Goal: Task Accomplishment & Management: Manage account settings

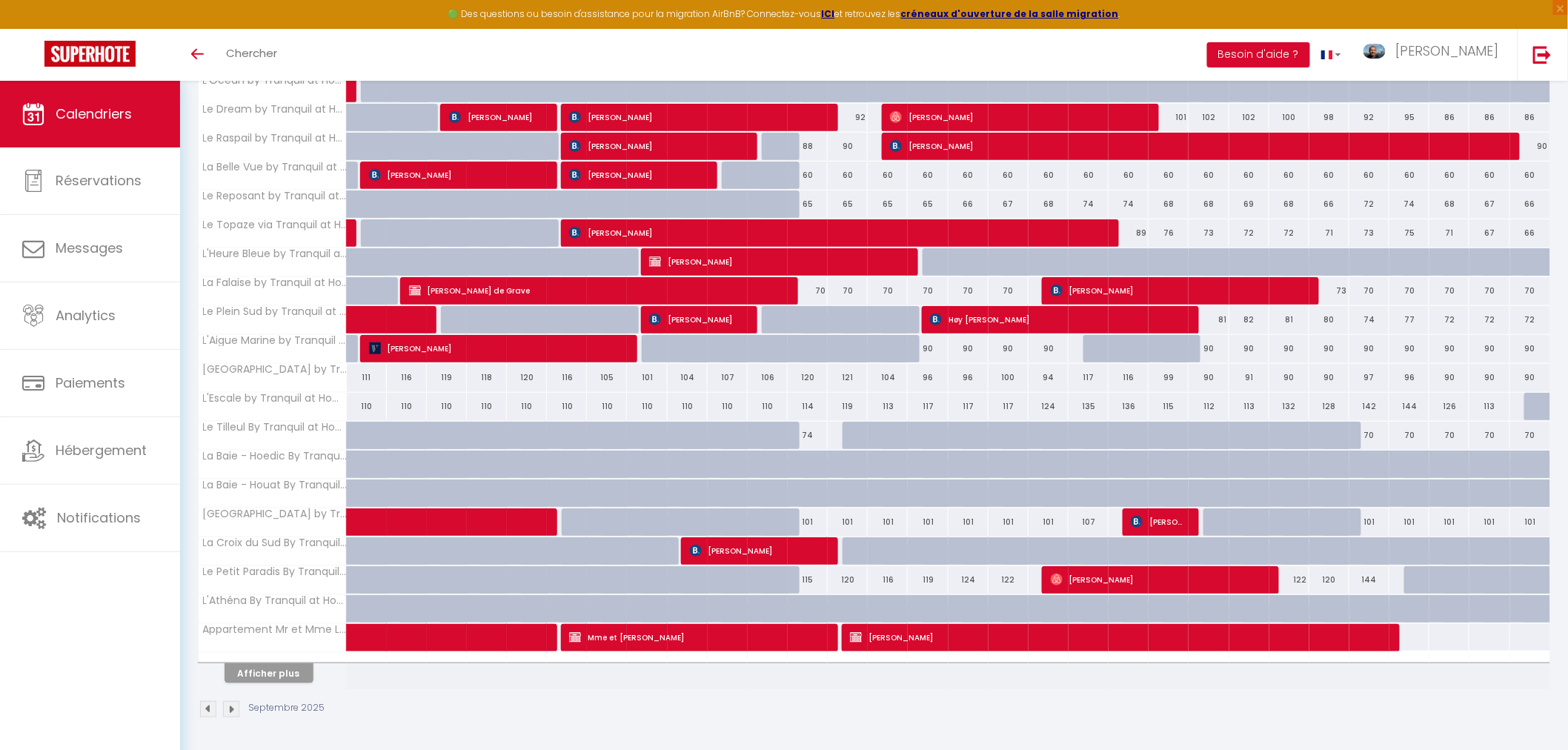
scroll to position [265, 0]
drag, startPoint x: 280, startPoint y: 670, endPoint x: 307, endPoint y: 631, distance: 47.4
click at [280, 670] on button "Afficher plus" at bounding box center [269, 672] width 89 height 20
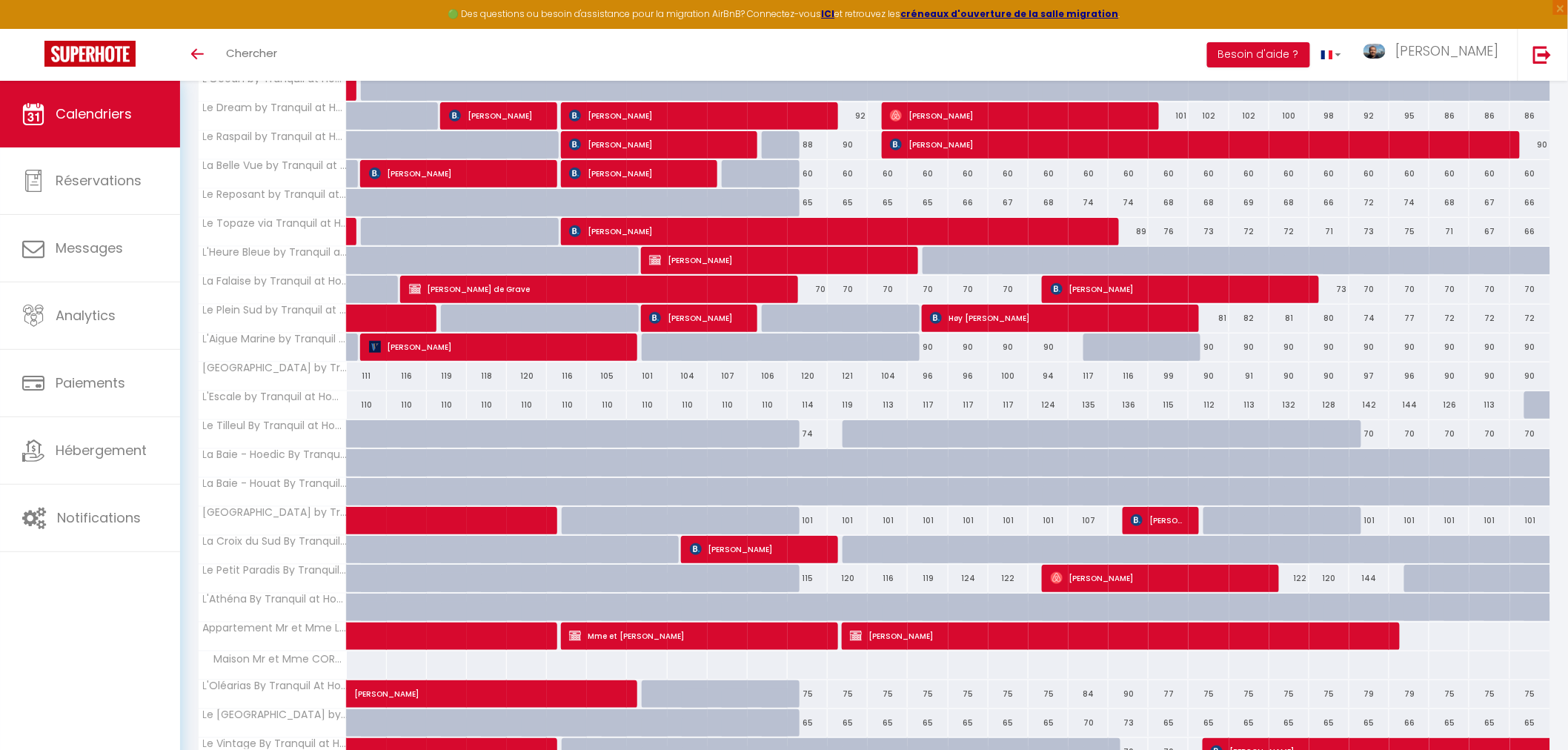
scroll to position [460, 0]
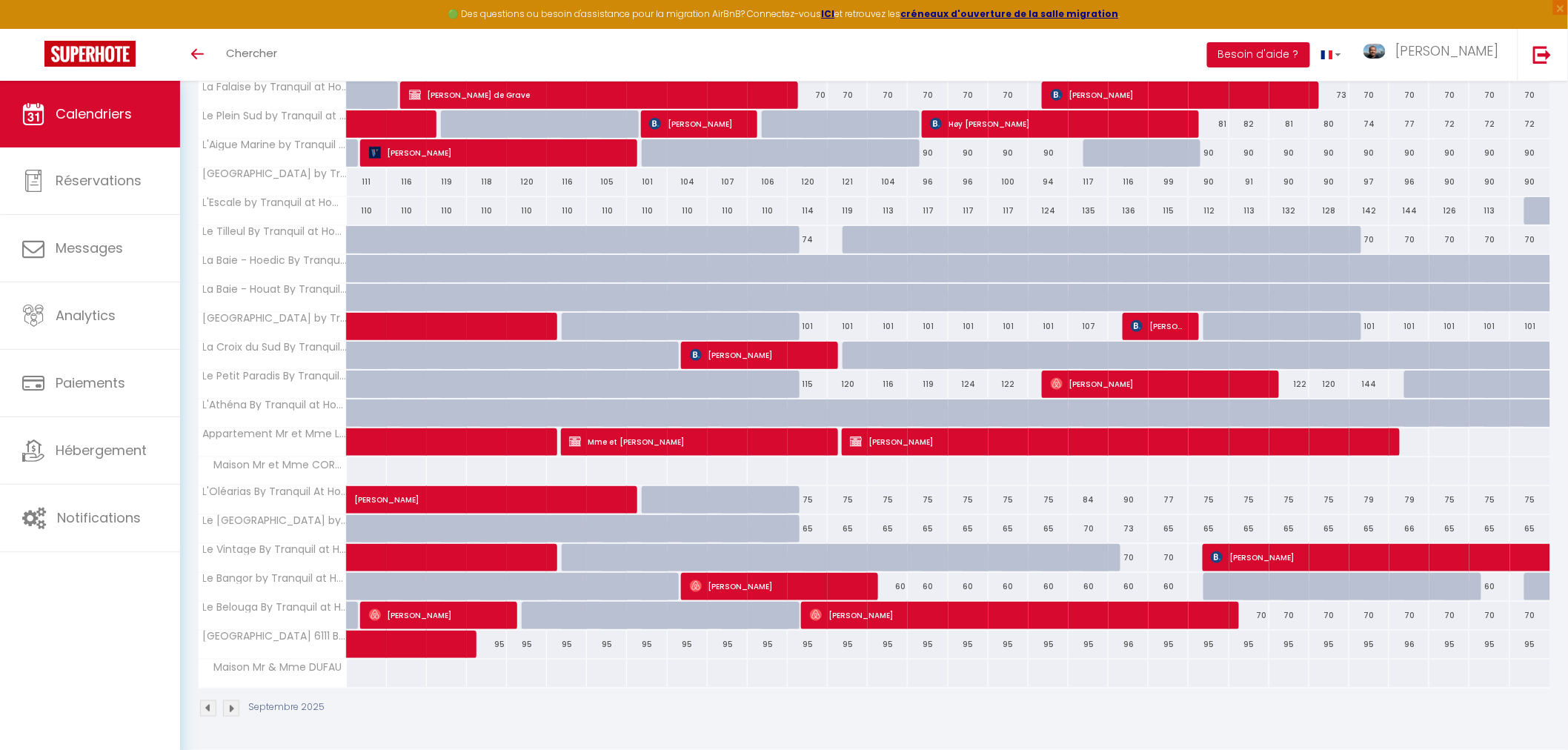
click at [1171, 649] on div "95" at bounding box center [1169, 644] width 40 height 28
type input "95"
type input "Dim 21 Septembre 2025"
type input "Lun 22 Septembre 2025"
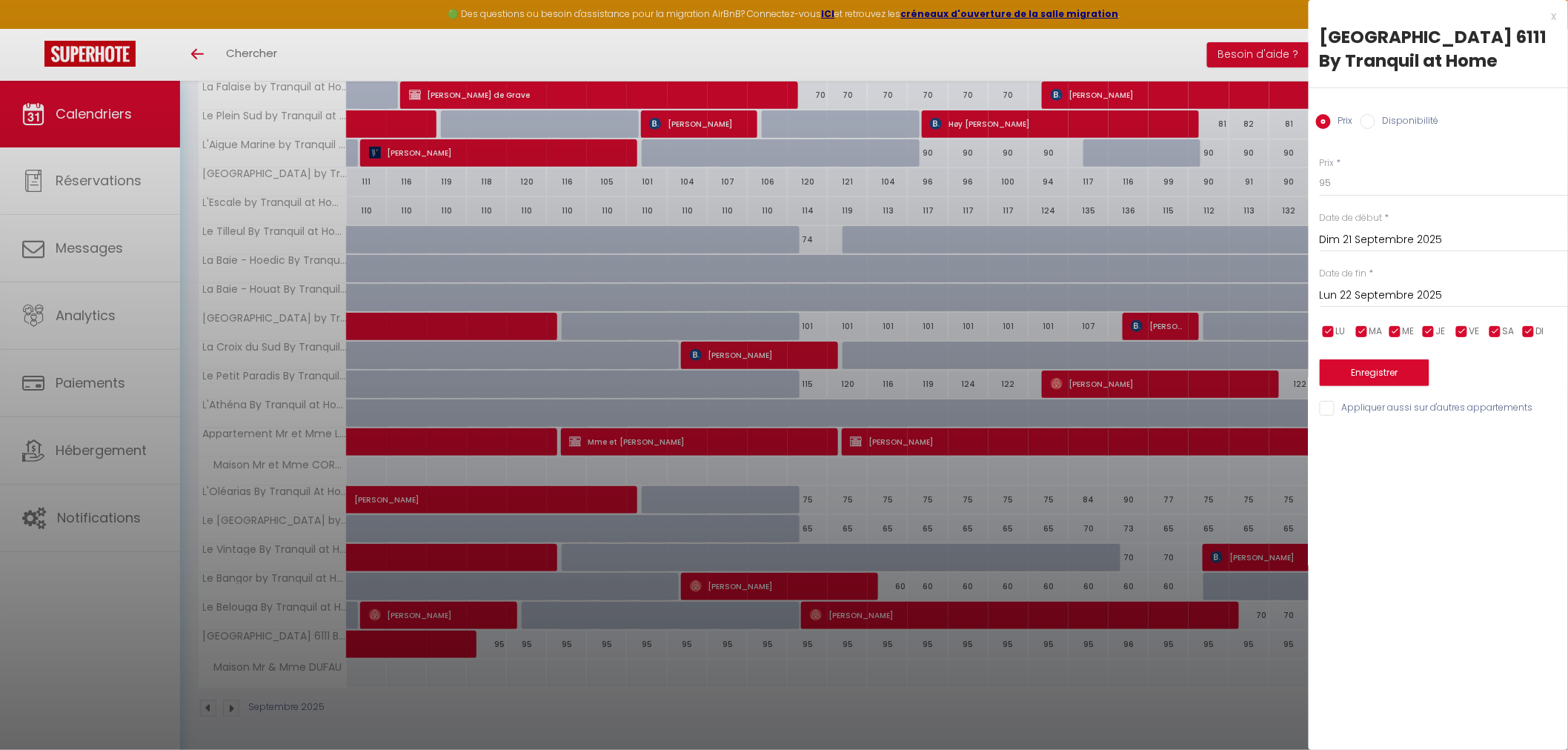
click at [1355, 240] on input "Dim 21 Septembre 2025" at bounding box center [1444, 240] width 248 height 19
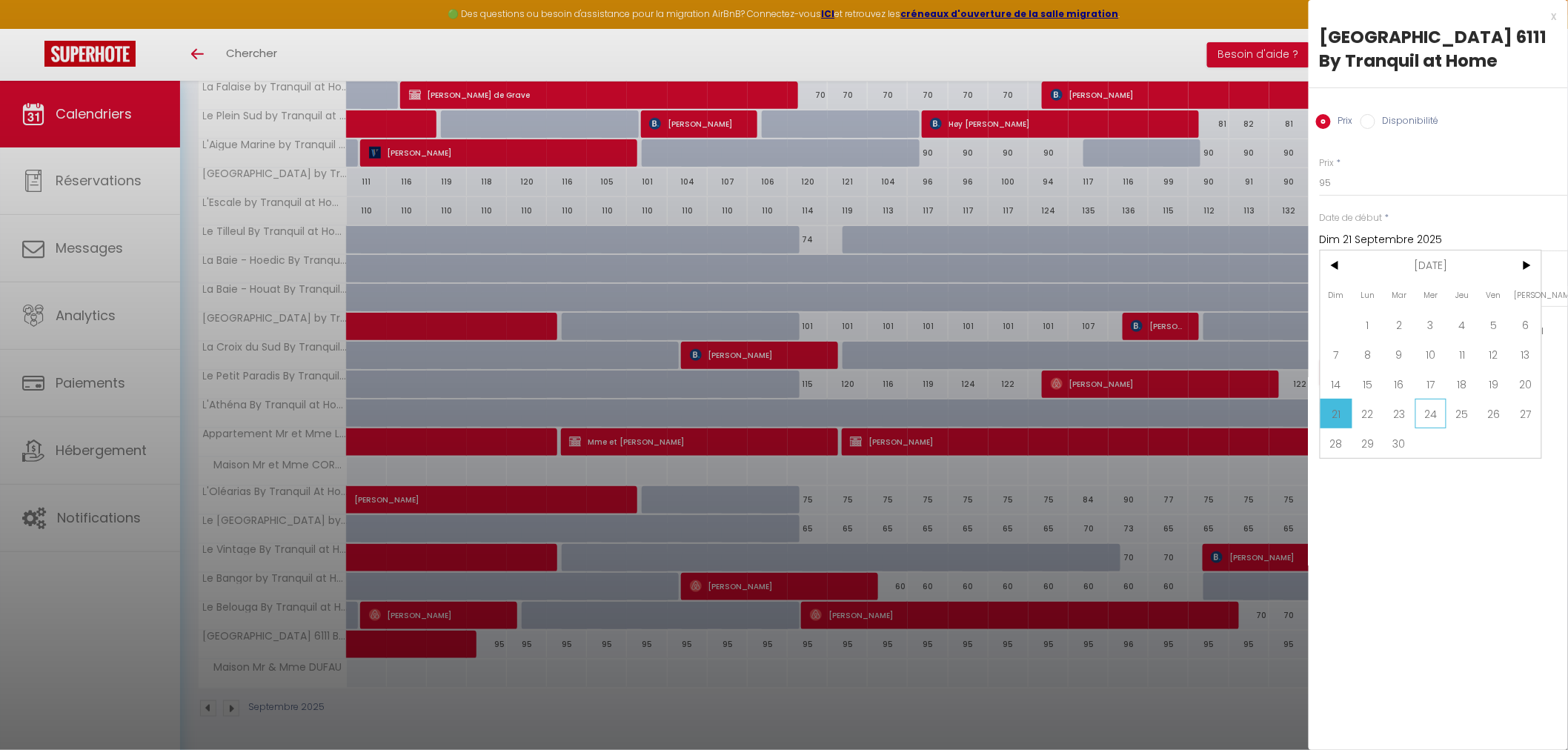
click at [1427, 411] on span "24" at bounding box center [1432, 413] width 32 height 30
type input "Mer 24 Septembre 2025"
type input "Jeu 25 Septembre 2025"
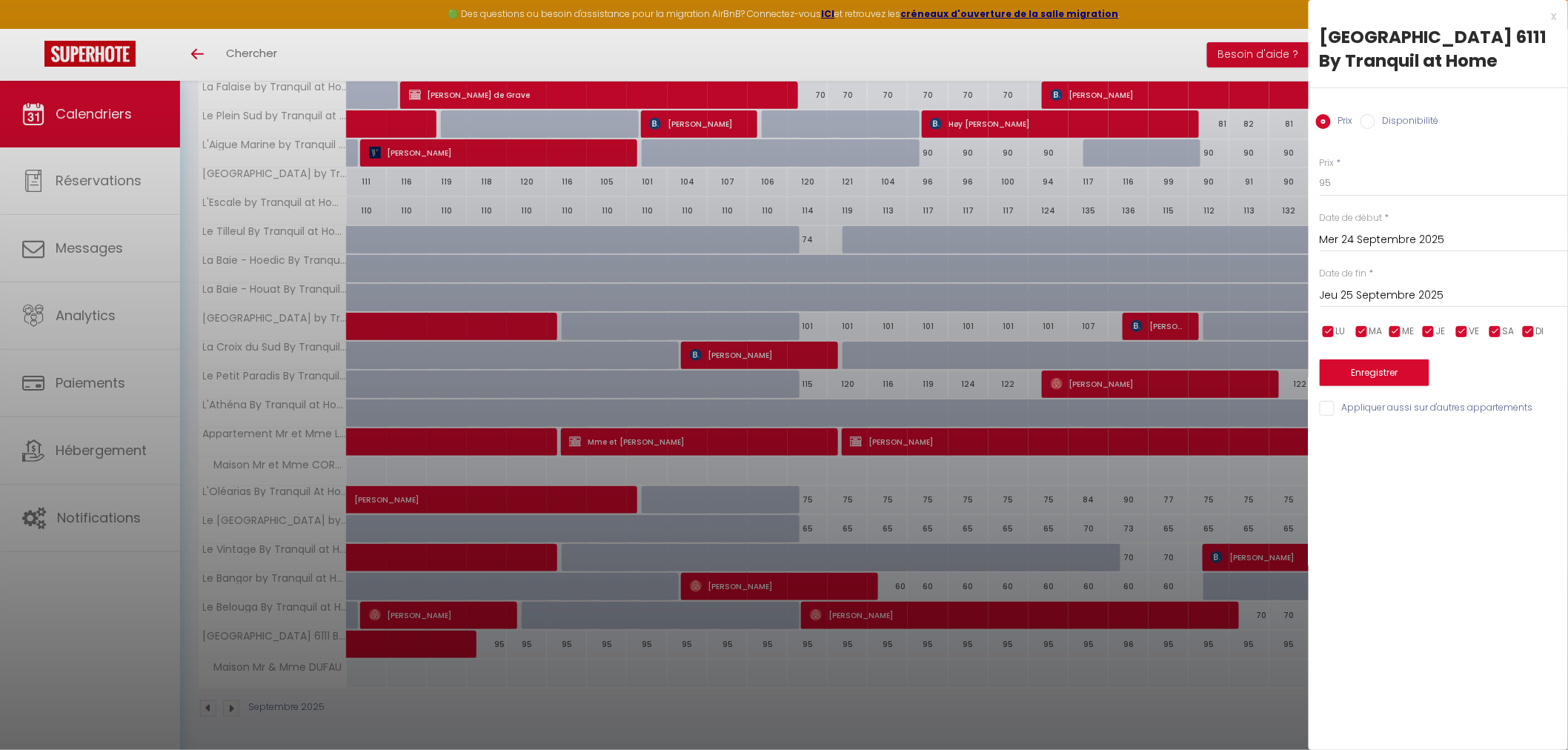
click at [1375, 119] on input "Disponibilité" at bounding box center [1367, 121] width 15 height 15
radio input "true"
radio input "false"
click at [1360, 291] on input "Jeu 25 Septembre 2025" at bounding box center [1444, 297] width 248 height 19
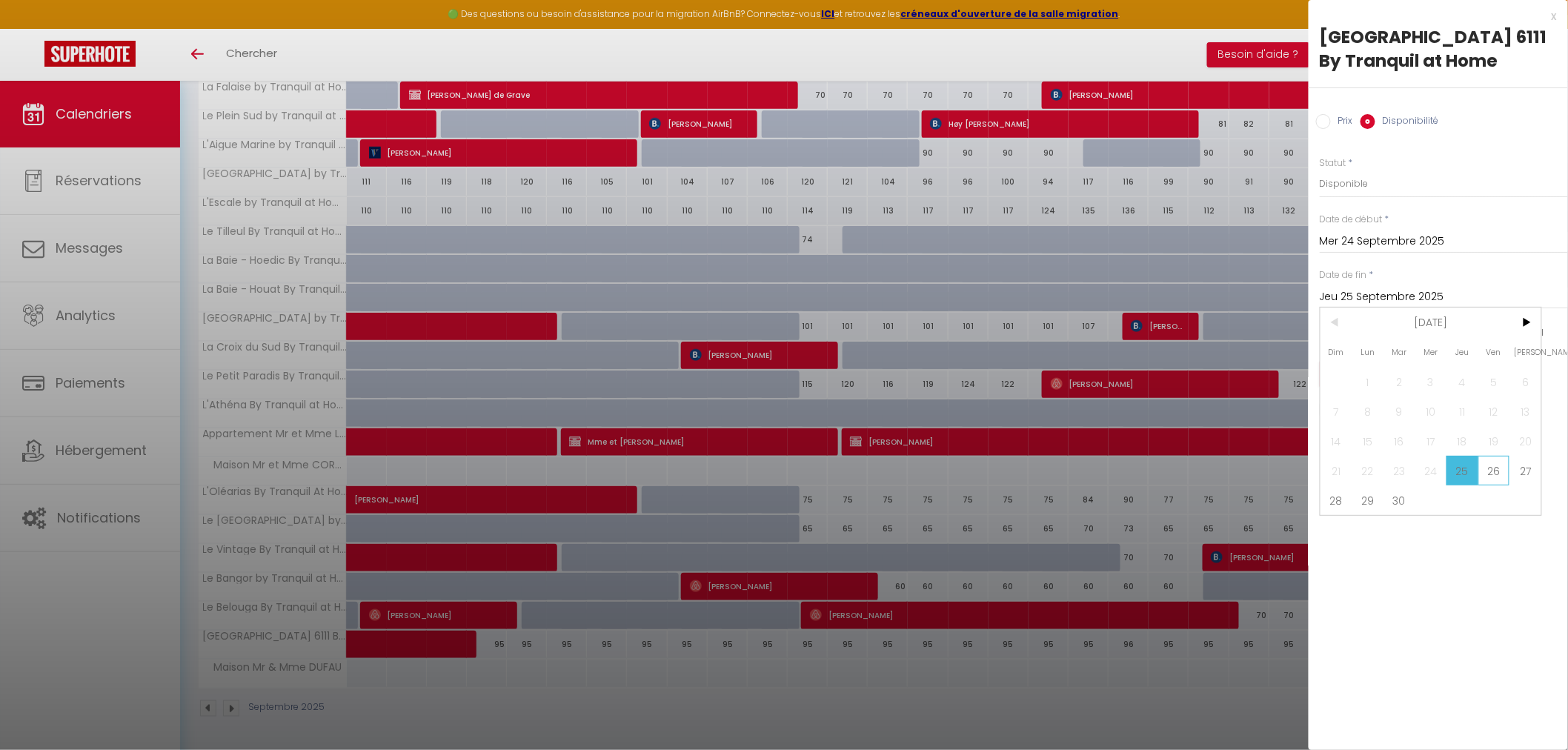
click at [1496, 464] on span "26" at bounding box center [1494, 470] width 32 height 30
type input "Ven 26 Septembre 2025"
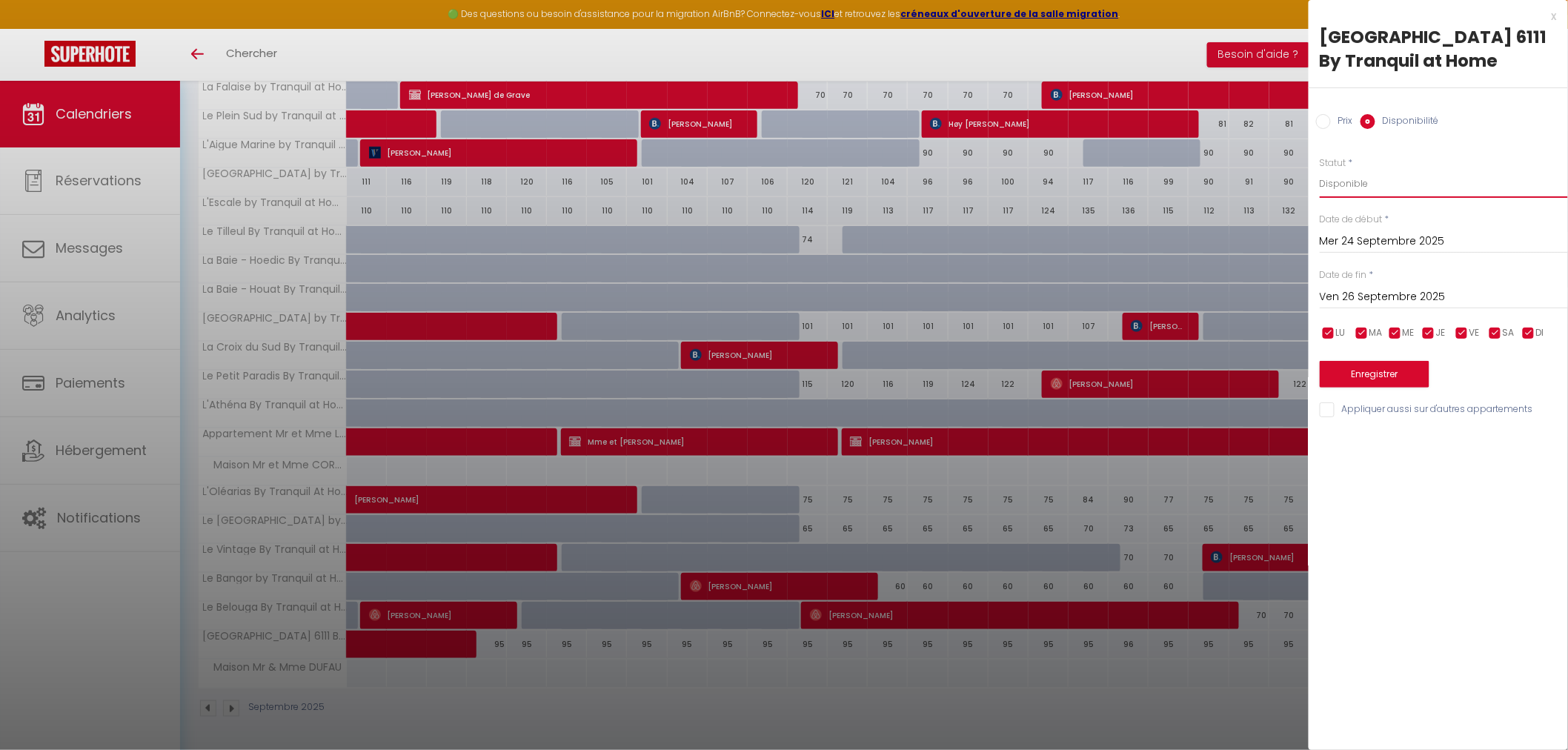
click at [1374, 184] on select "Disponible Indisponible" at bounding box center [1444, 183] width 248 height 28
select select "0"
click at [1320, 169] on select "Disponible Indisponible" at bounding box center [1444, 183] width 248 height 28
click at [1386, 372] on button "Enregistrer" at bounding box center [1374, 374] width 109 height 27
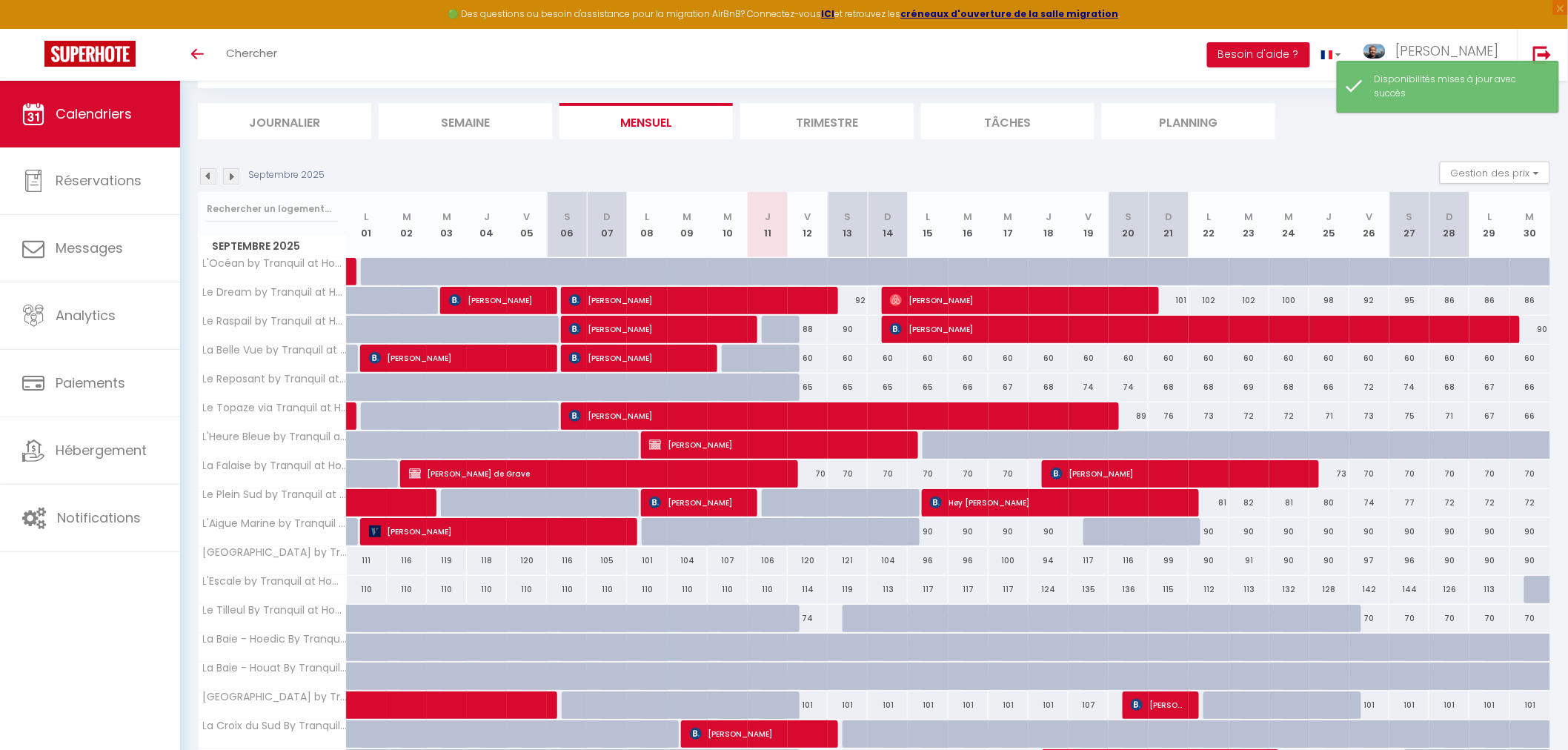
scroll to position [265, 0]
